Goal: Information Seeking & Learning: Understand process/instructions

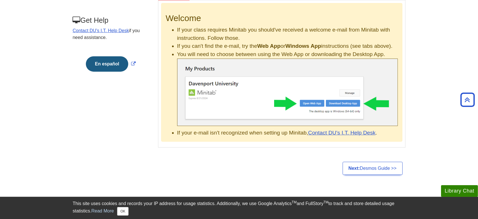
scroll to position [102, 0]
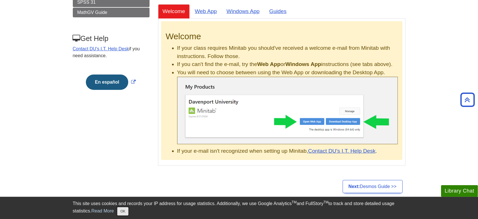
click at [123, 213] on button "OK" at bounding box center [122, 211] width 11 height 9
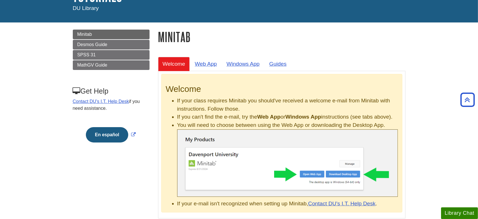
scroll to position [13, 0]
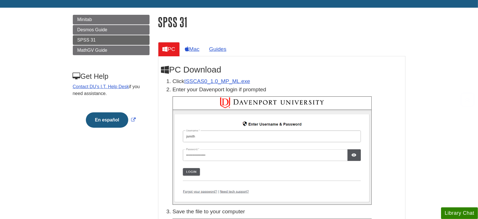
scroll to position [73, 0]
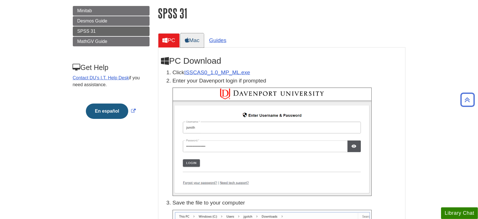
click at [198, 43] on link "Mac" at bounding box center [192, 40] width 24 height 14
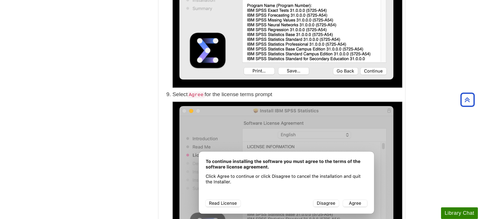
scroll to position [999, 0]
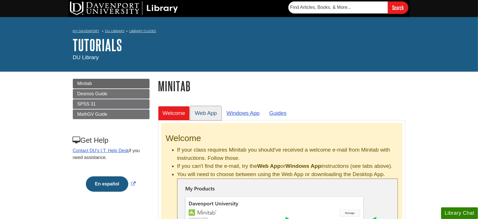
click at [207, 115] on link "Web App" at bounding box center [205, 113] width 31 height 14
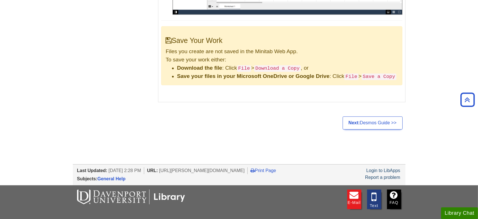
scroll to position [1049, 0]
